Goal: Transaction & Acquisition: Obtain resource

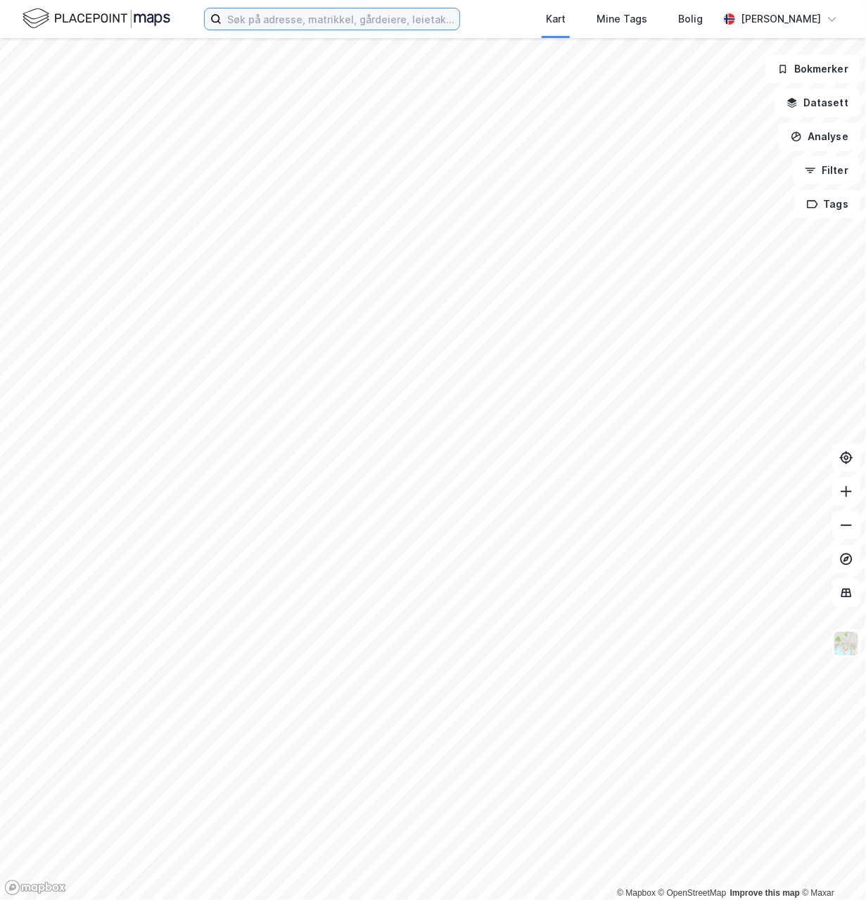
click at [316, 23] on input at bounding box center [341, 18] width 238 height 21
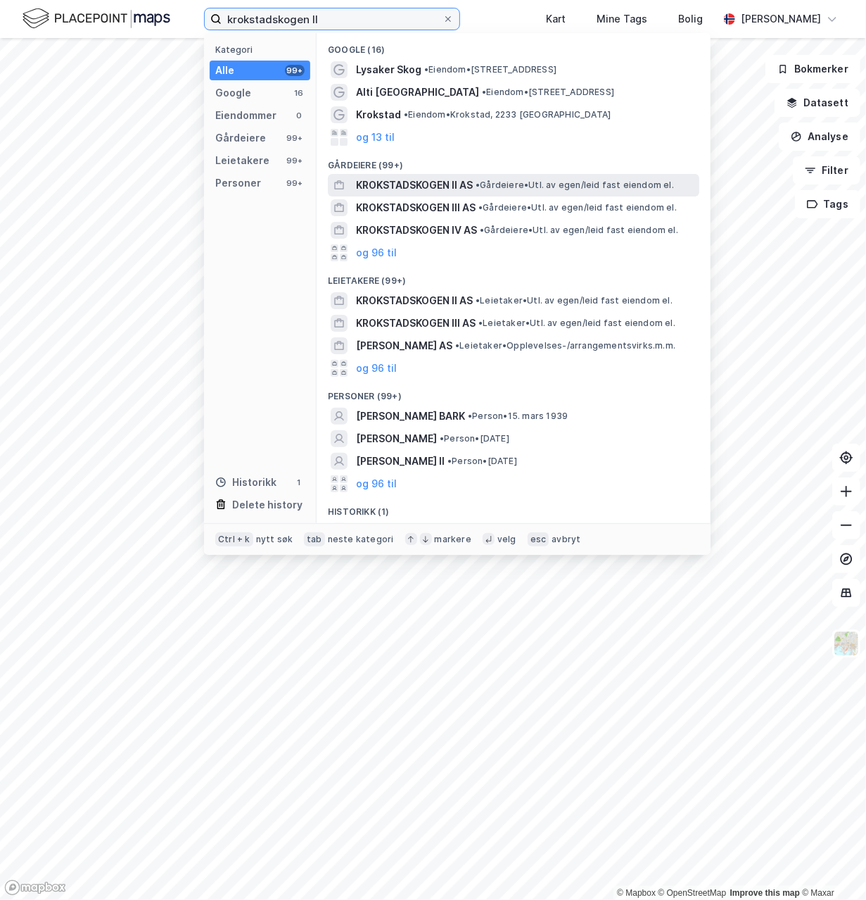
type input "krokstadskogen II"
click at [415, 185] on span "KROKSTADSKOGEN II AS" at bounding box center [414, 185] width 117 height 17
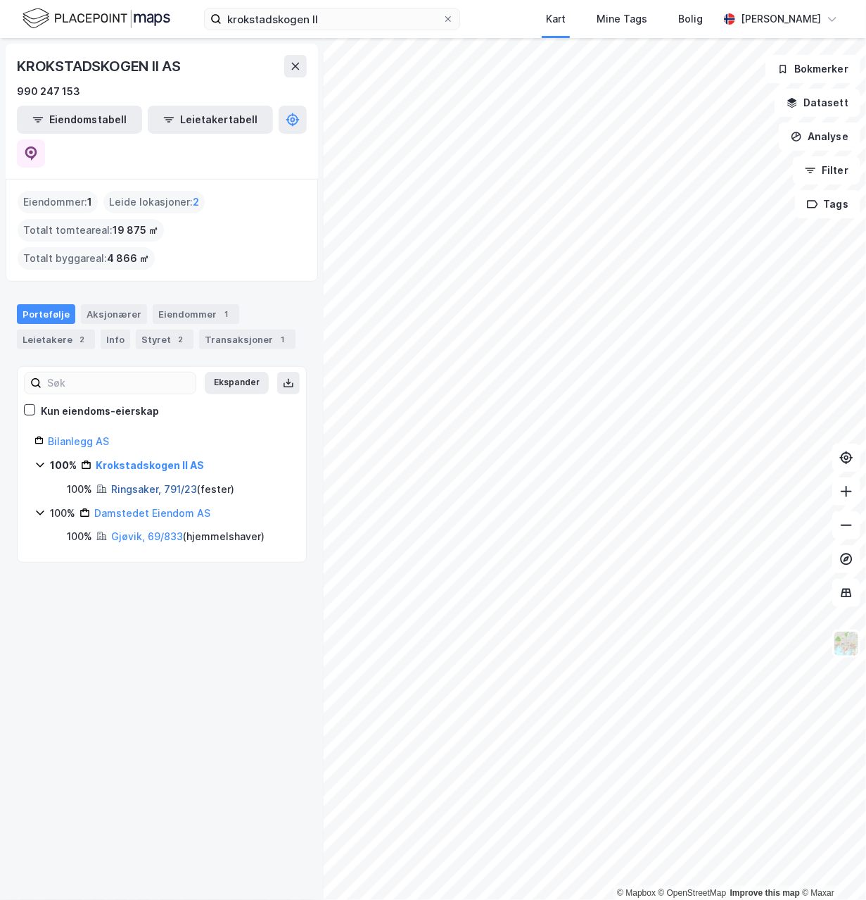
click at [154, 483] on link "Ringsaker, 791/23" at bounding box center [154, 489] width 86 height 12
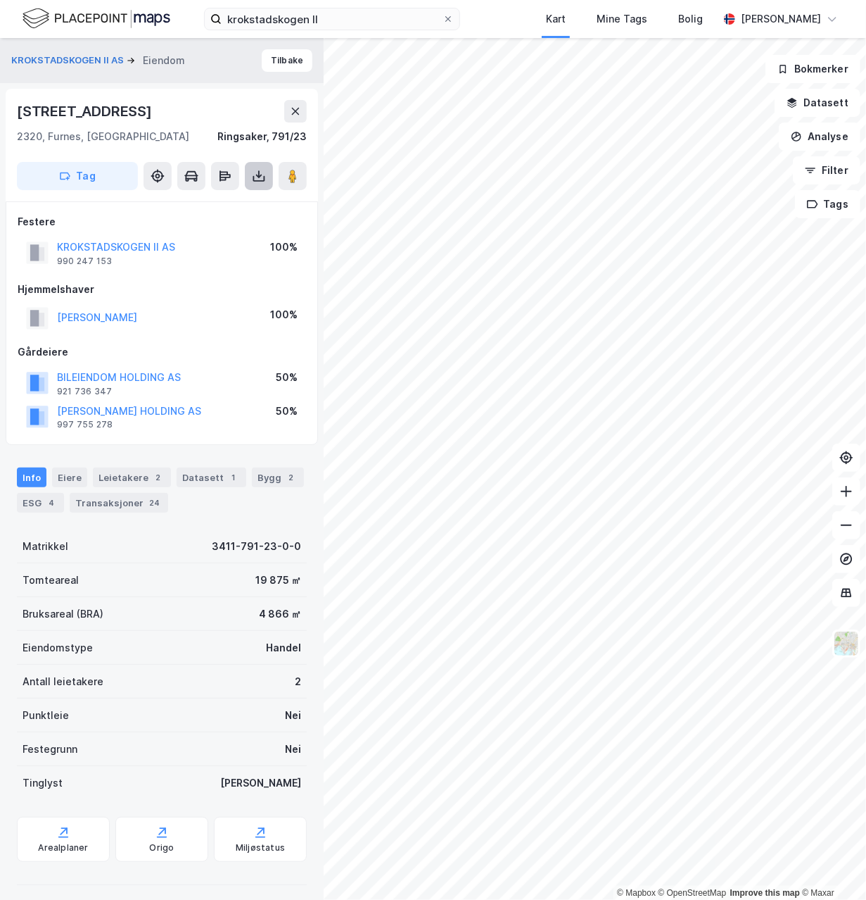
click at [256, 171] on icon at bounding box center [259, 176] width 14 height 14
click at [207, 209] on div "Last ned grunnbok" at bounding box center [190, 203] width 82 height 11
